Goal: Find specific page/section

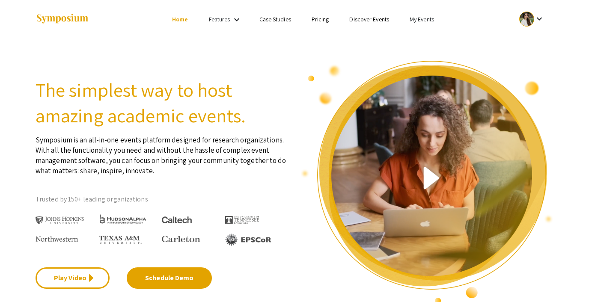
click at [363, 17] on link "Discover Events" at bounding box center [369, 19] width 40 height 8
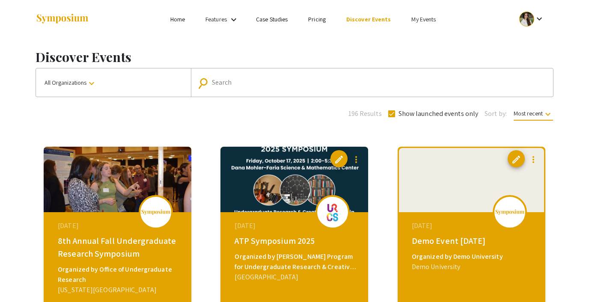
click at [119, 79] on button "All Organizations keyboard_arrow_down" at bounding box center [113, 82] width 155 height 28
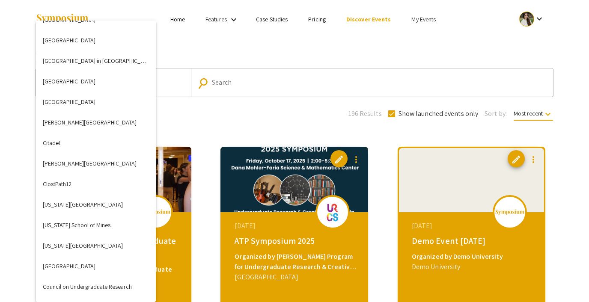
scroll to position [518, 0]
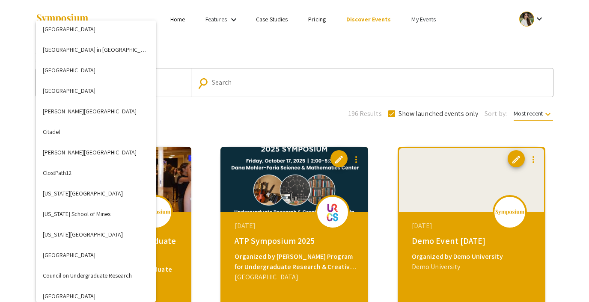
click at [231, 110] on div at bounding box center [294, 151] width 589 height 302
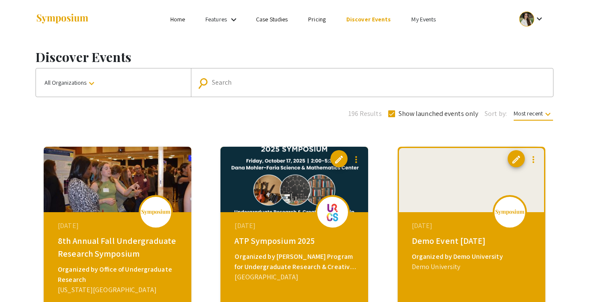
click at [422, 18] on link "My Events" at bounding box center [423, 19] width 24 height 8
click at [420, 30] on button "Events I've organized" at bounding box center [436, 38] width 73 height 21
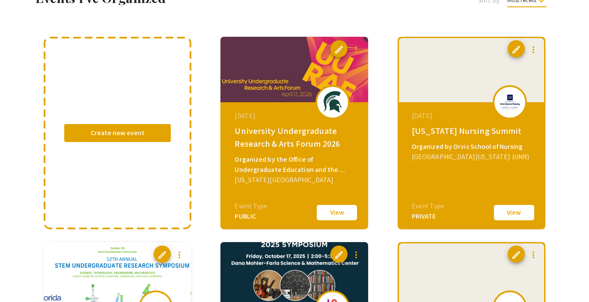
scroll to position [74, 0]
